Goal: Book appointment/travel/reservation

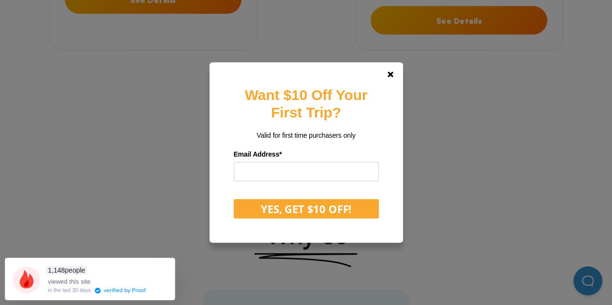
scroll to position [1016, 0]
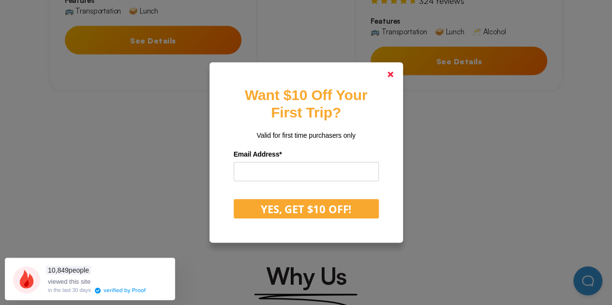
click at [386, 76] on link at bounding box center [390, 74] width 23 height 23
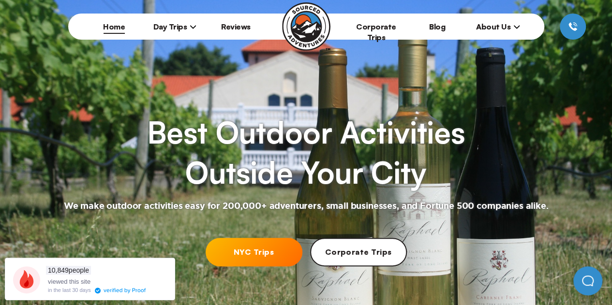
scroll to position [0, 0]
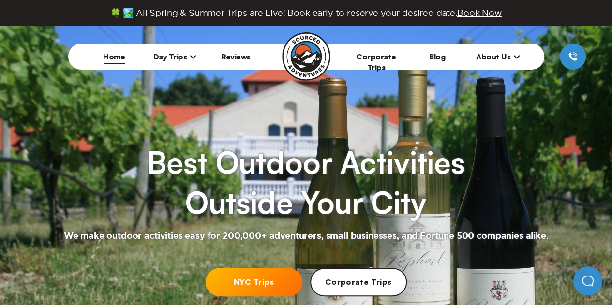
click at [176, 54] on span "Day Trips" at bounding box center [175, 57] width 44 height 10
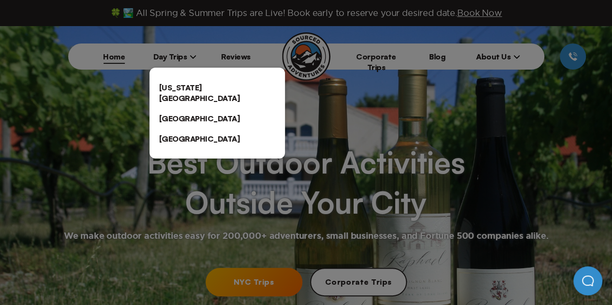
click at [174, 85] on link "[US_STATE][GEOGRAPHIC_DATA]" at bounding box center [216, 92] width 135 height 31
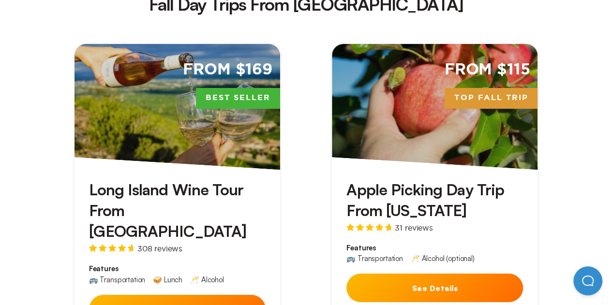
scroll to position [1790, 0]
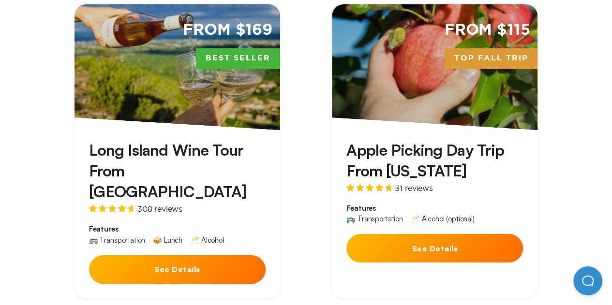
click at [427, 234] on button "See Details" at bounding box center [434, 248] width 177 height 29
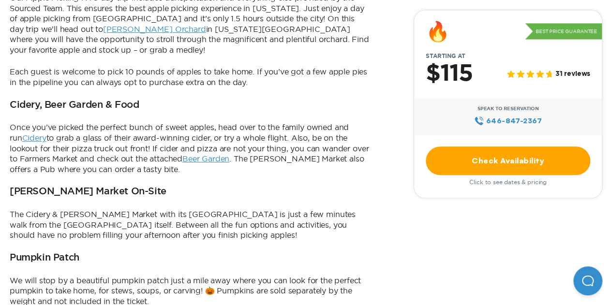
scroll to position [435, 0]
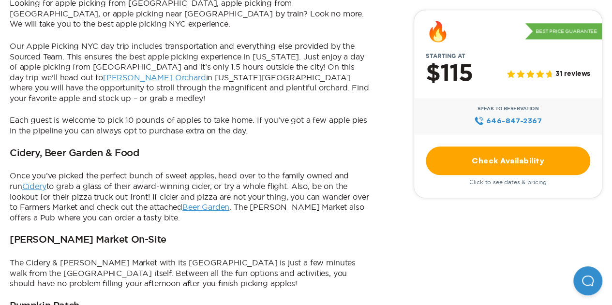
click at [571, 161] on link "Check Availability" at bounding box center [508, 161] width 164 height 29
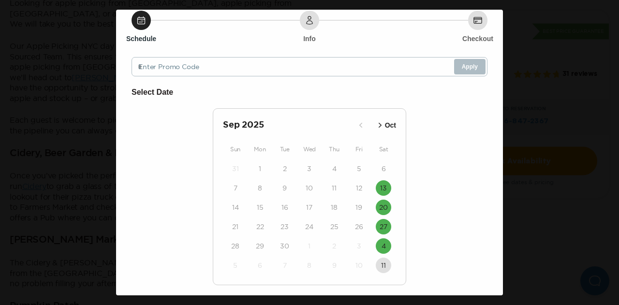
scroll to position [48, 0]
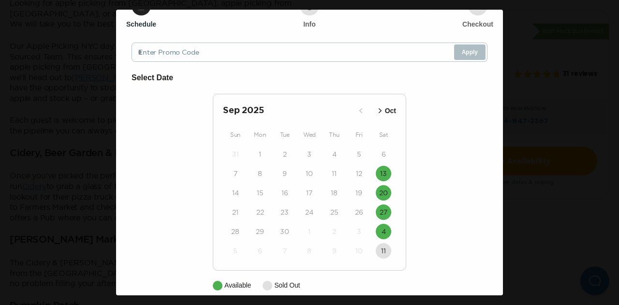
click at [379, 111] on icon "button" at bounding box center [380, 110] width 3 height 5
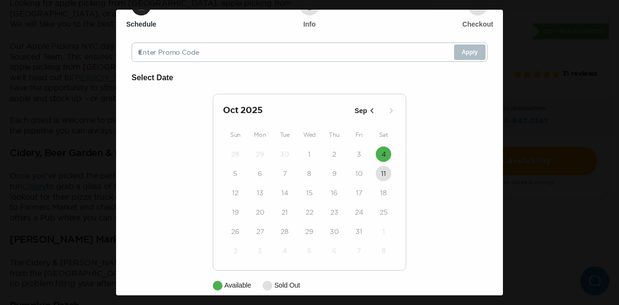
click at [367, 110] on icon "button" at bounding box center [372, 111] width 10 height 10
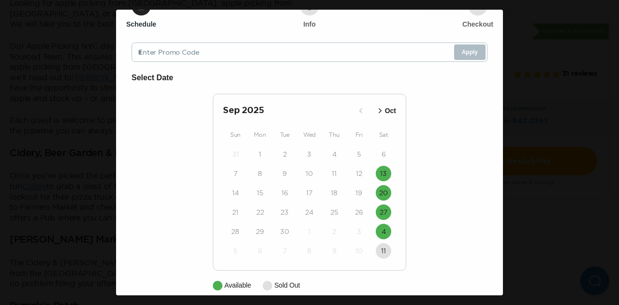
click at [563, 60] on div "Apple Picking Day Trip from [GEOGRAPHIC_DATA] Close Schedule Info Checkout Ente…" at bounding box center [309, 152] width 619 height 305
click at [383, 174] on time "13" at bounding box center [383, 174] width 7 height 10
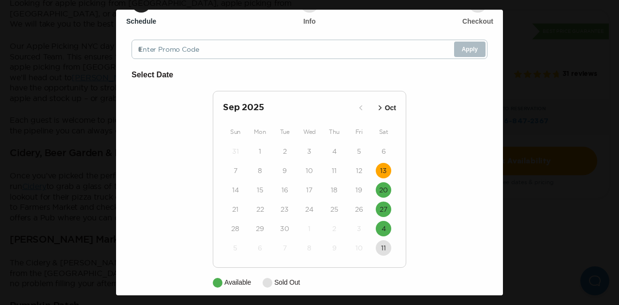
scroll to position [90, 0]
